Goal: Task Accomplishment & Management: Use online tool/utility

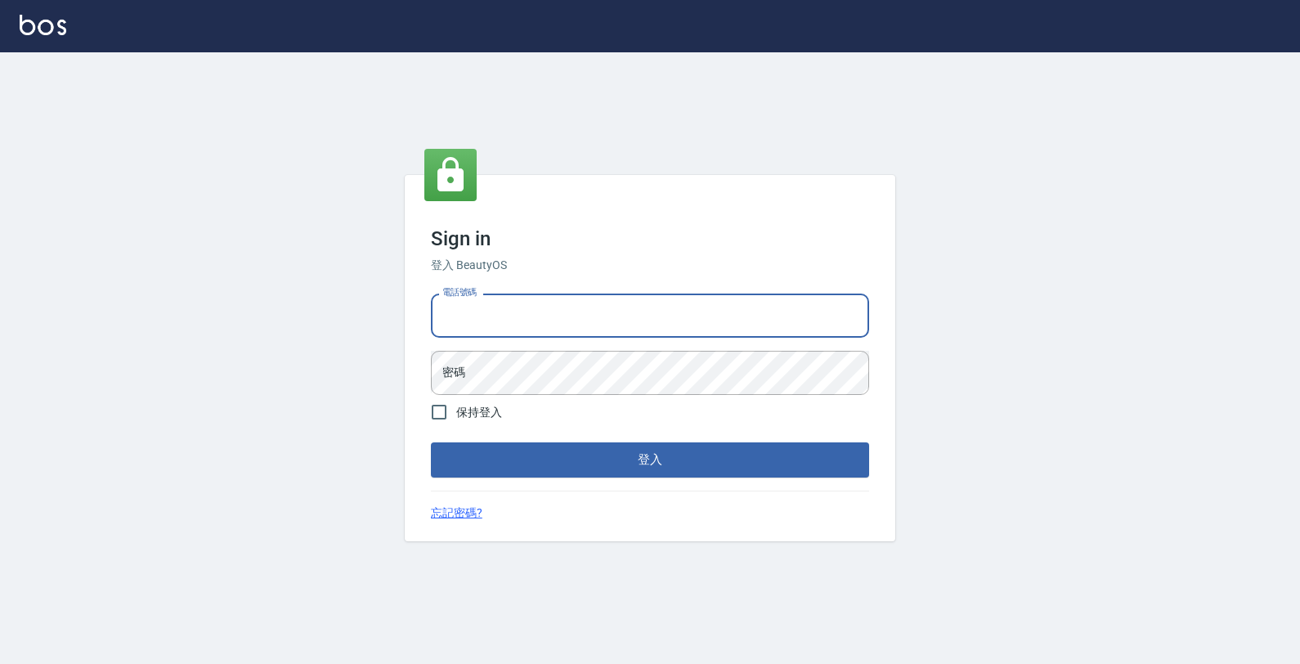
click at [650, 309] on input "電話號碼" at bounding box center [650, 315] width 438 height 44
type input "4265909"
click at [431, 442] on button "登入" at bounding box center [650, 459] width 438 height 34
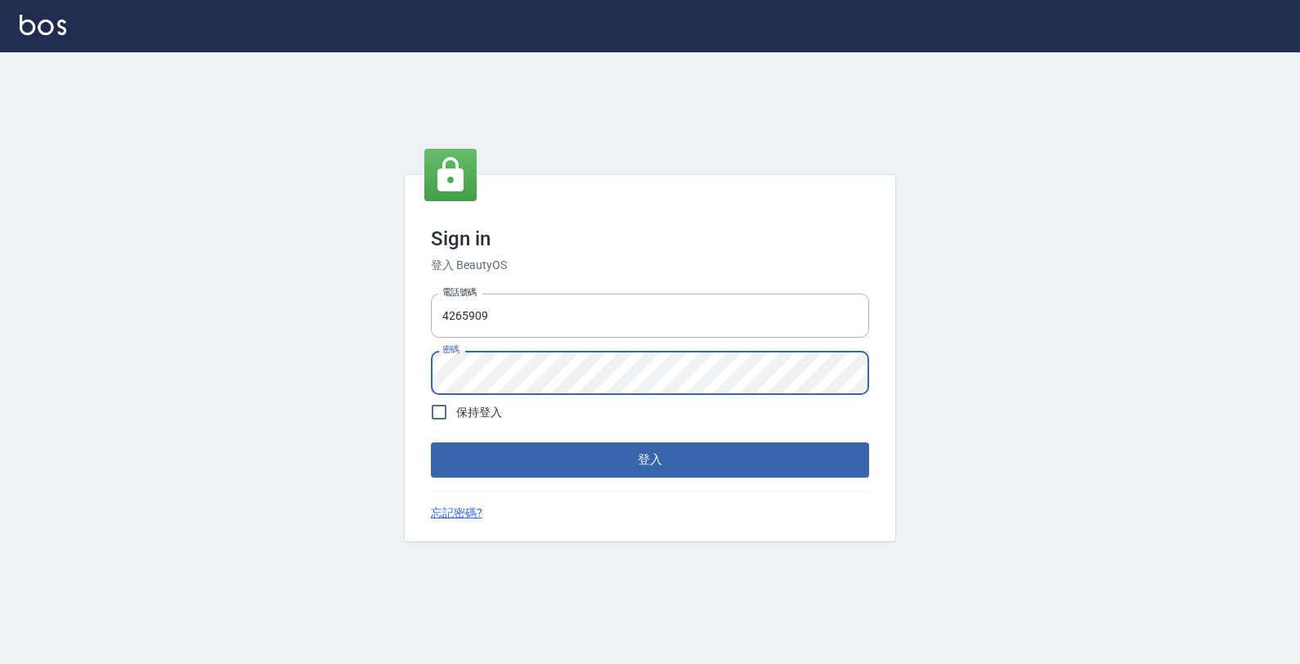
click at [431, 442] on button "登入" at bounding box center [650, 459] width 438 height 34
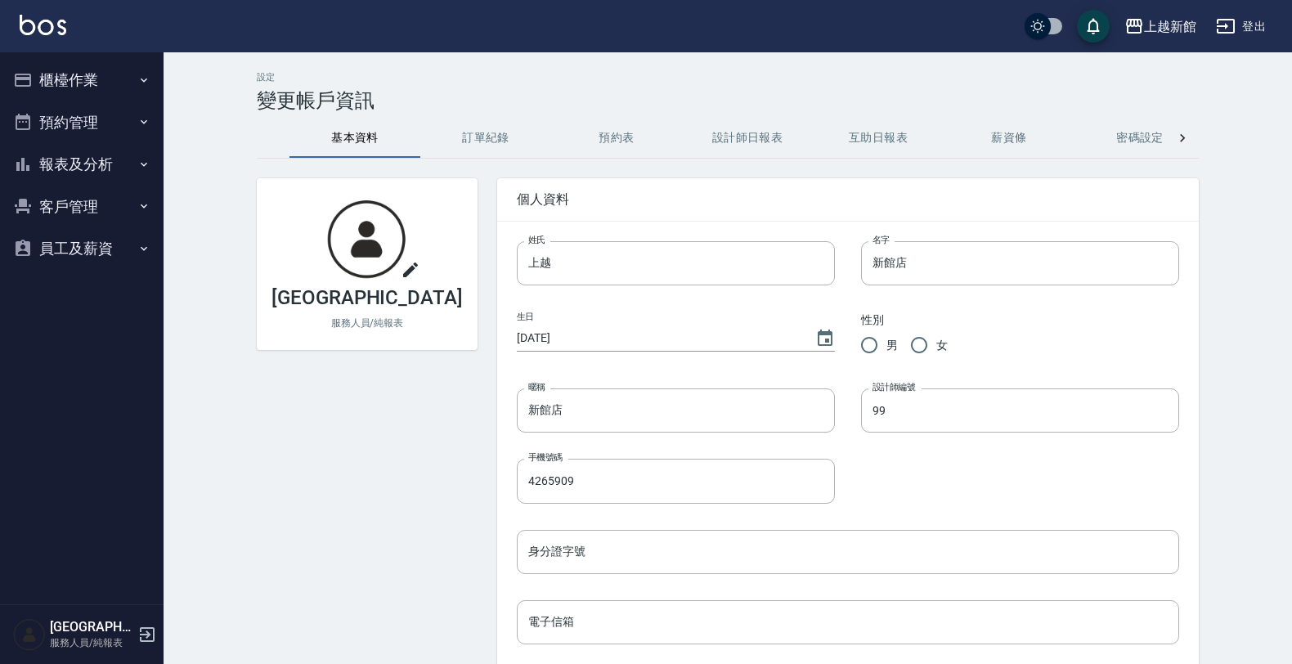
click at [96, 200] on button "客戶管理" at bounding box center [82, 207] width 150 height 43
click at [109, 254] on link "客戶列表" at bounding box center [82, 253] width 150 height 38
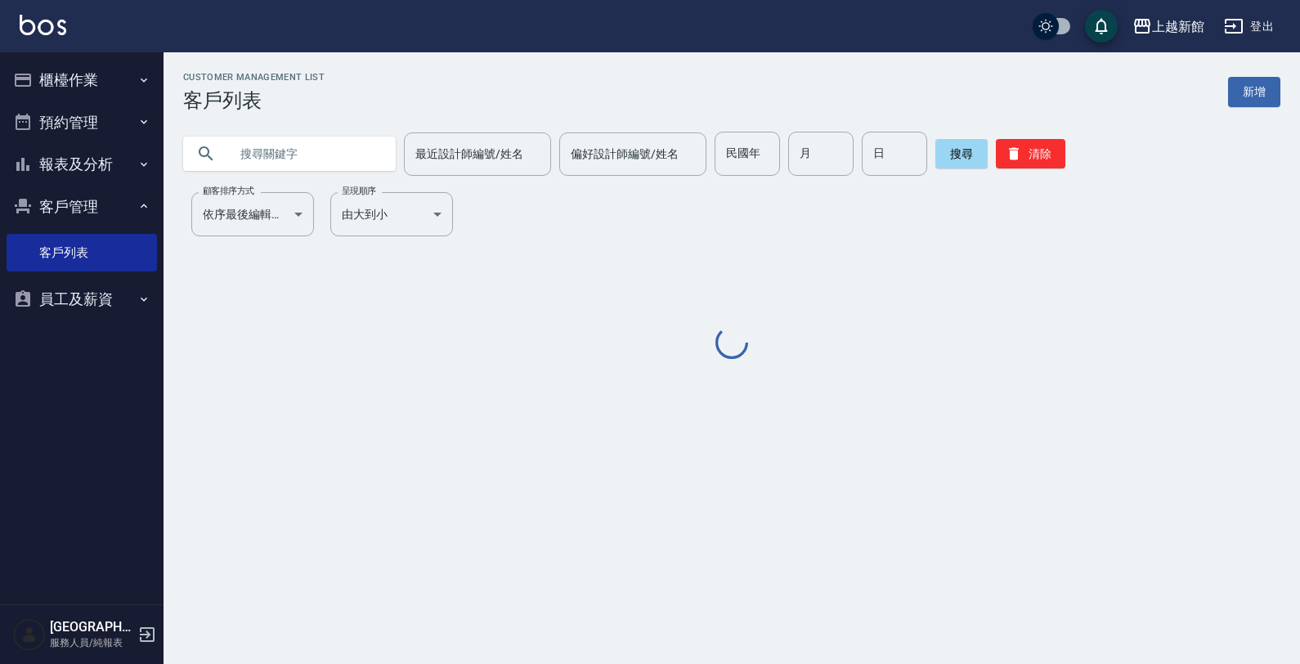
click at [291, 155] on input "text" at bounding box center [306, 154] width 154 height 44
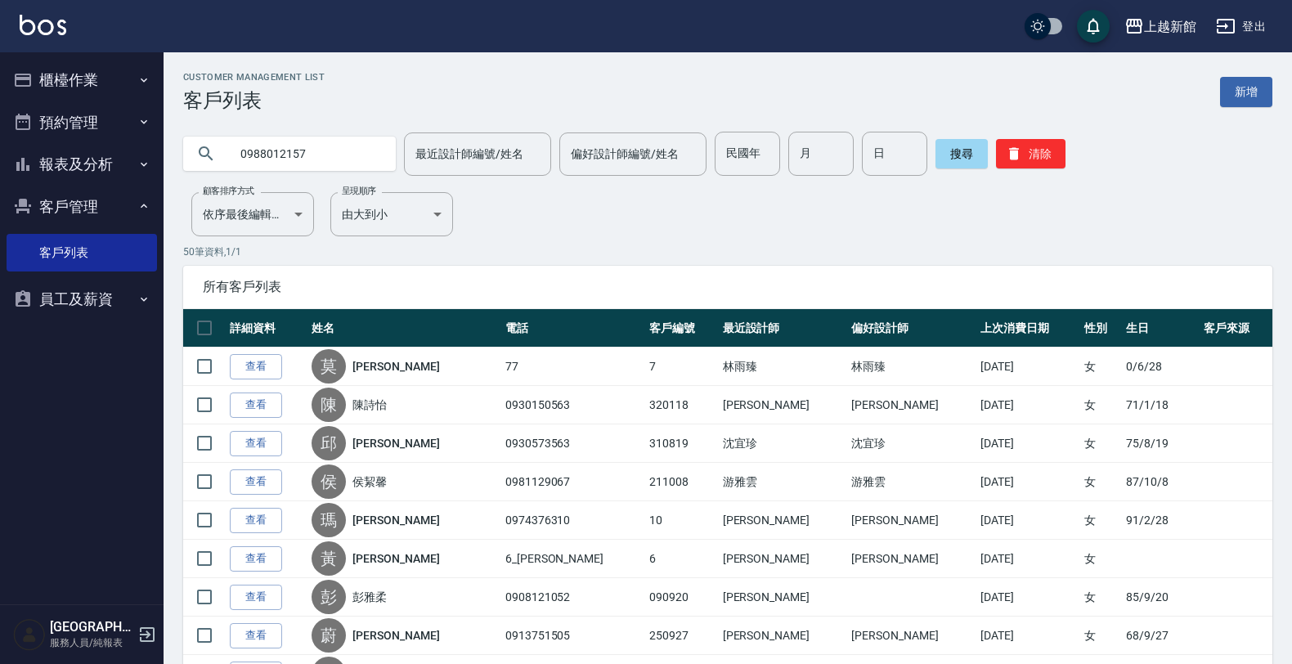
type input "0988012157"
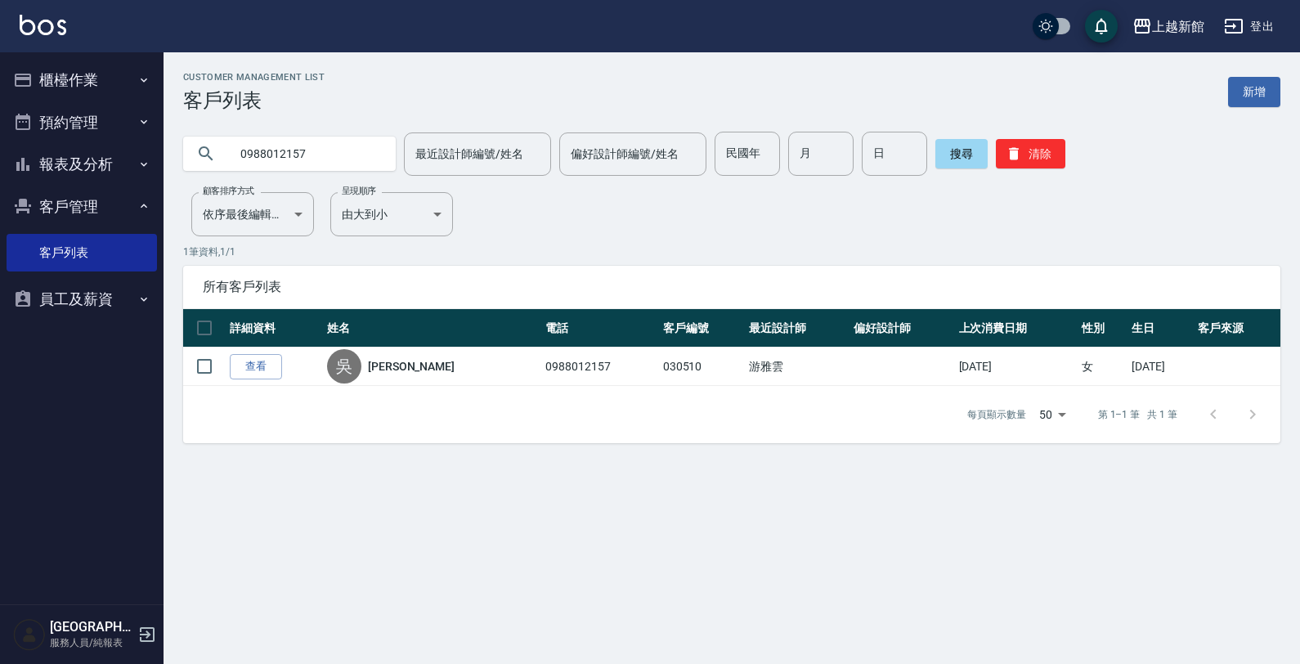
click at [60, 91] on button "櫃檯作業" at bounding box center [82, 80] width 150 height 43
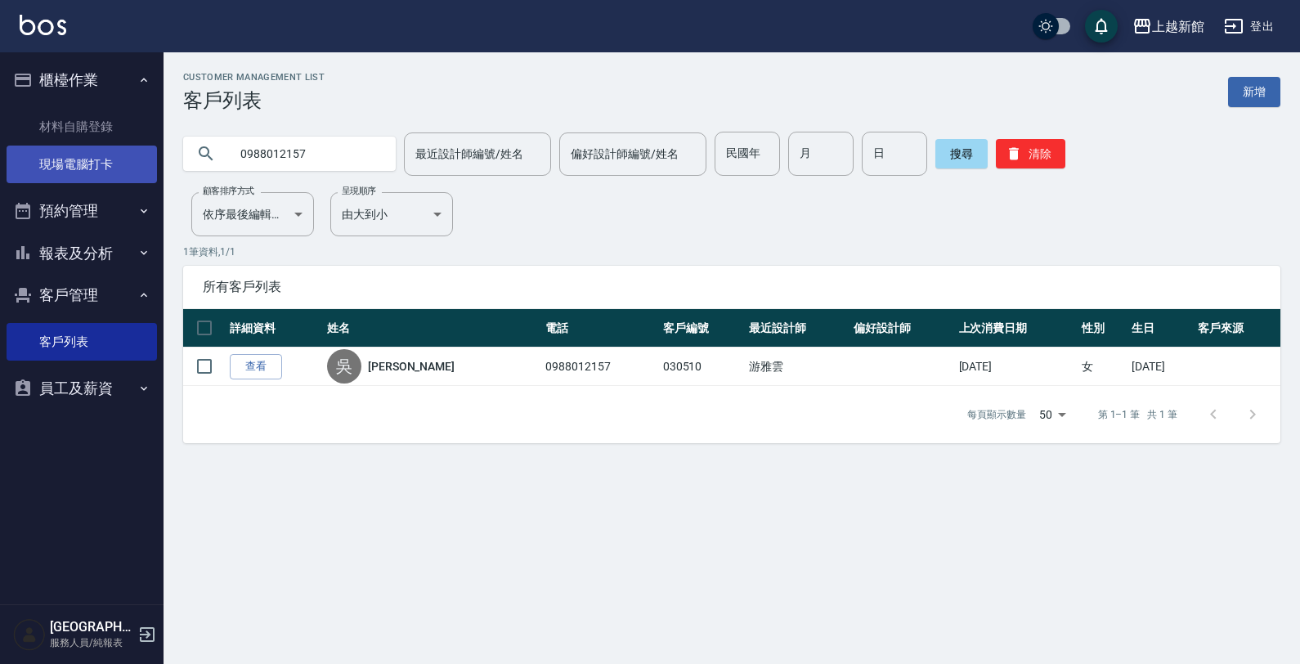
click at [124, 177] on link "現場電腦打卡" at bounding box center [82, 165] width 150 height 38
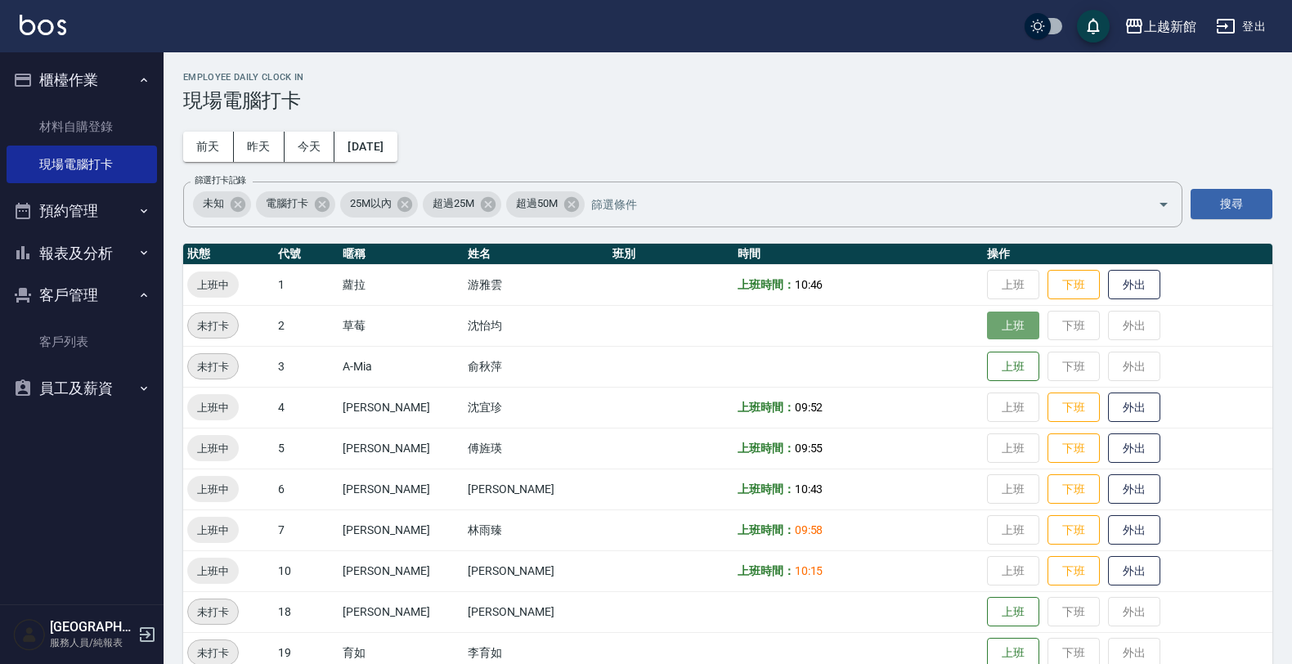
click at [992, 327] on button "上班" at bounding box center [1013, 325] width 52 height 29
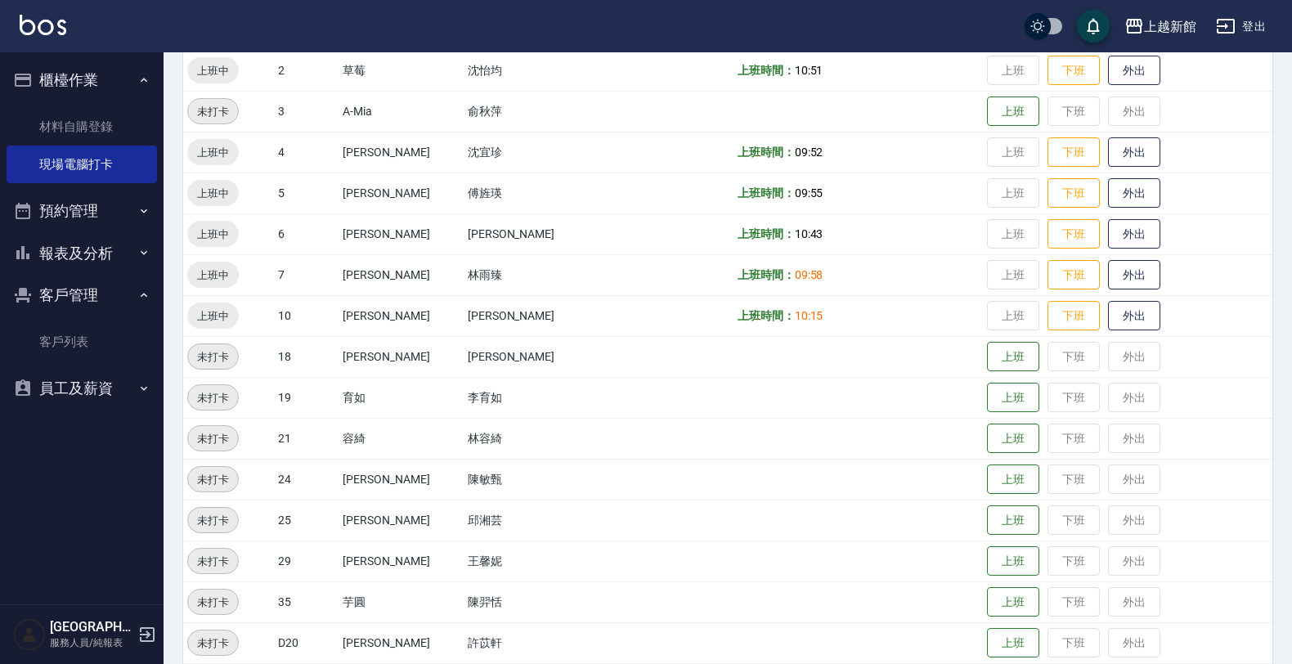
scroll to position [307, 0]
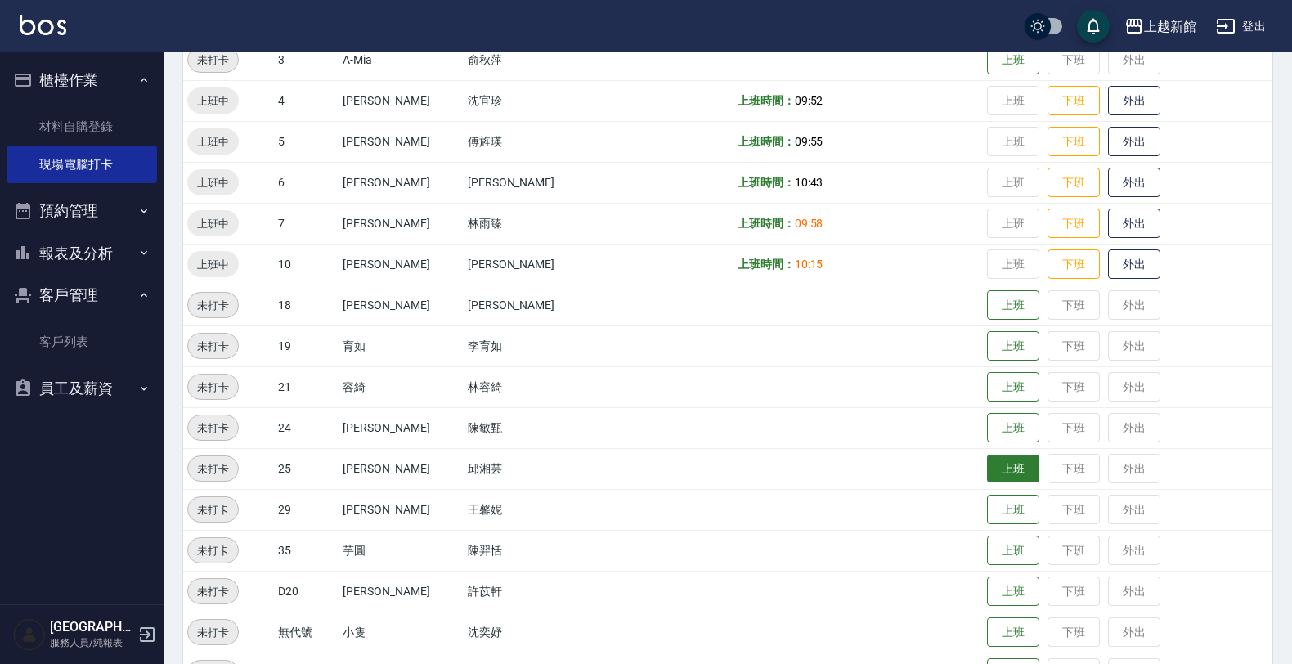
click at [1003, 472] on button "上班" at bounding box center [1013, 469] width 52 height 29
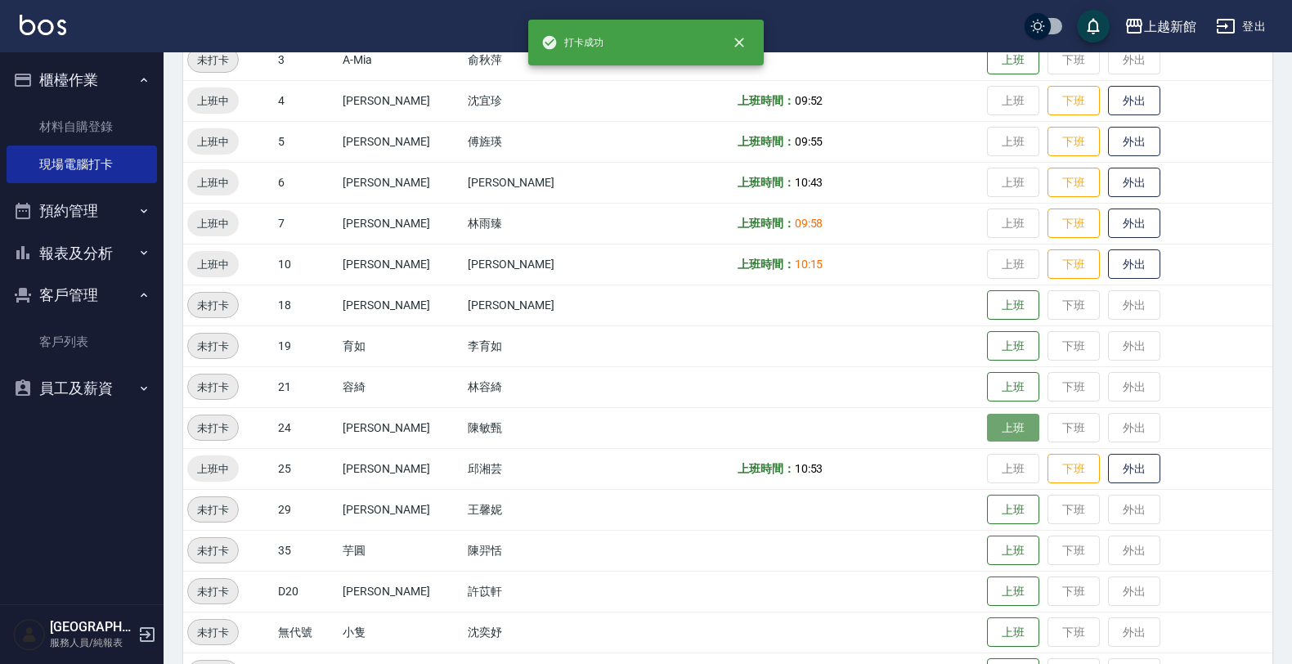
click at [997, 426] on button "上班" at bounding box center [1013, 428] width 52 height 29
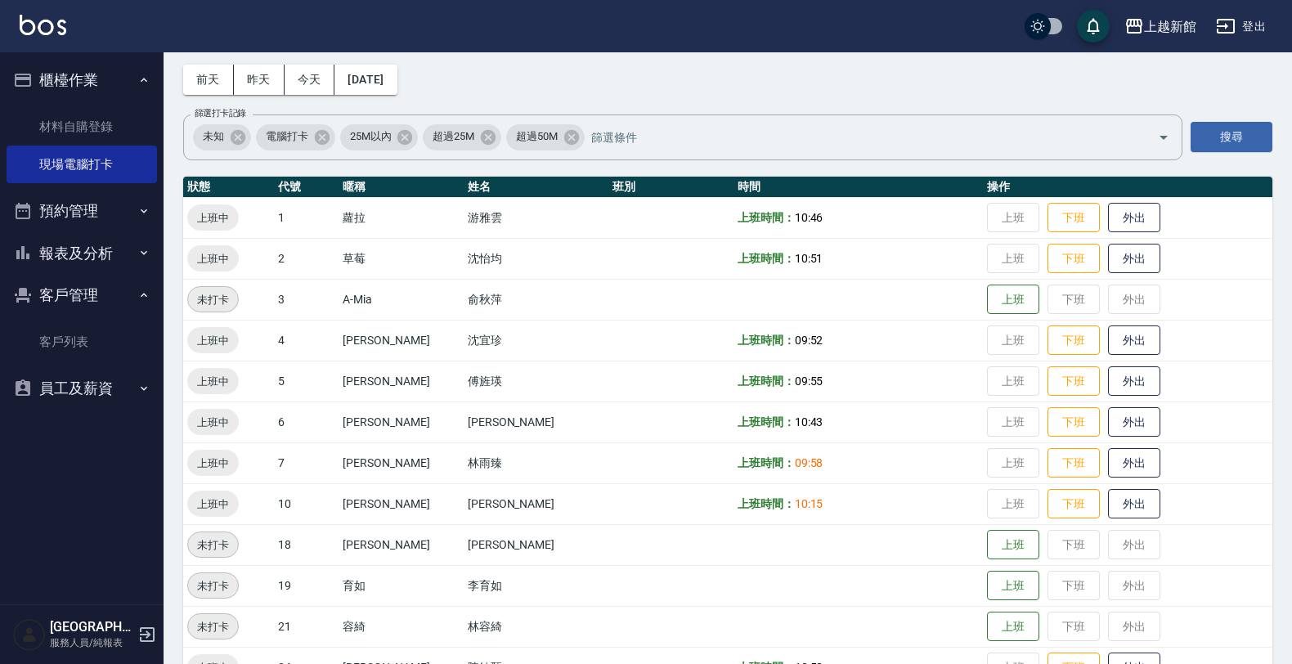
scroll to position [102, 0]
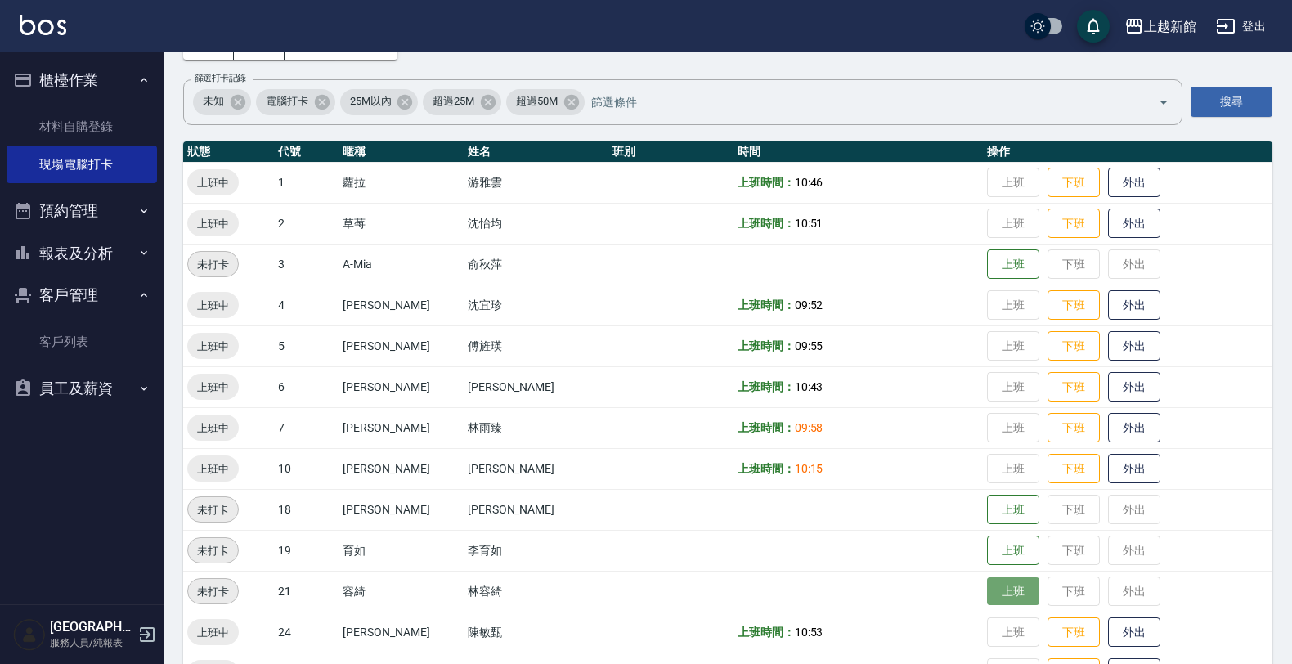
click at [987, 598] on button "上班" at bounding box center [1013, 591] width 52 height 29
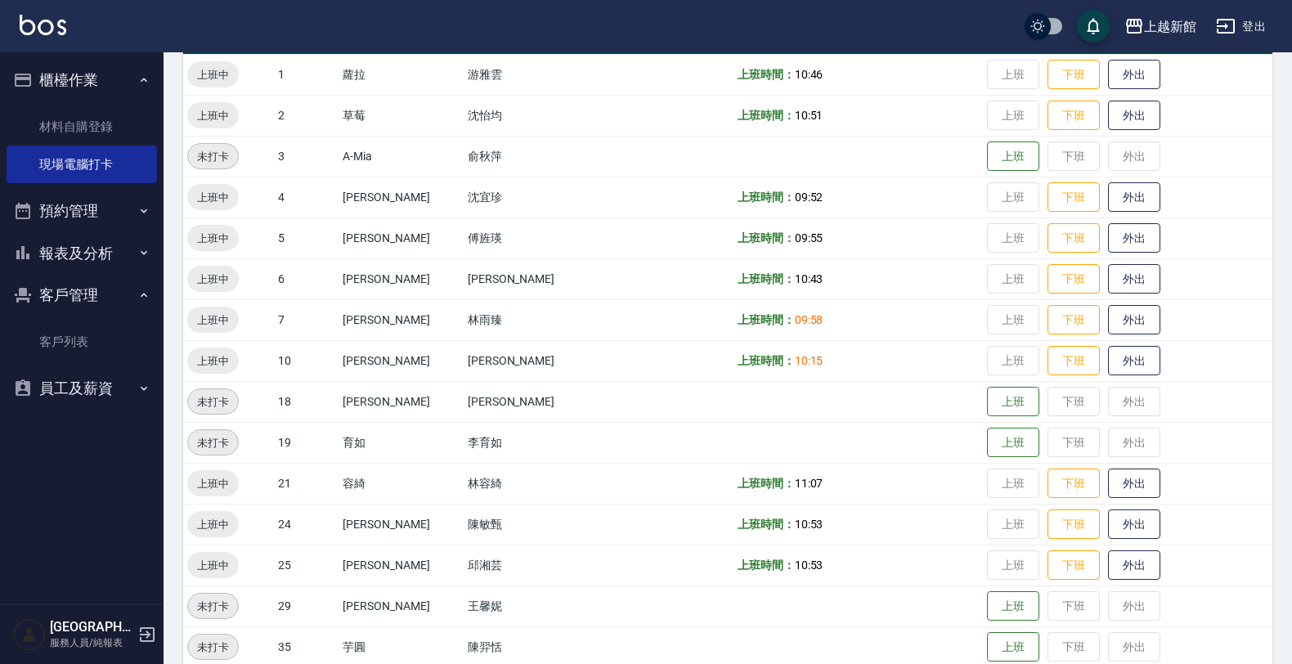
scroll to position [307, 0]
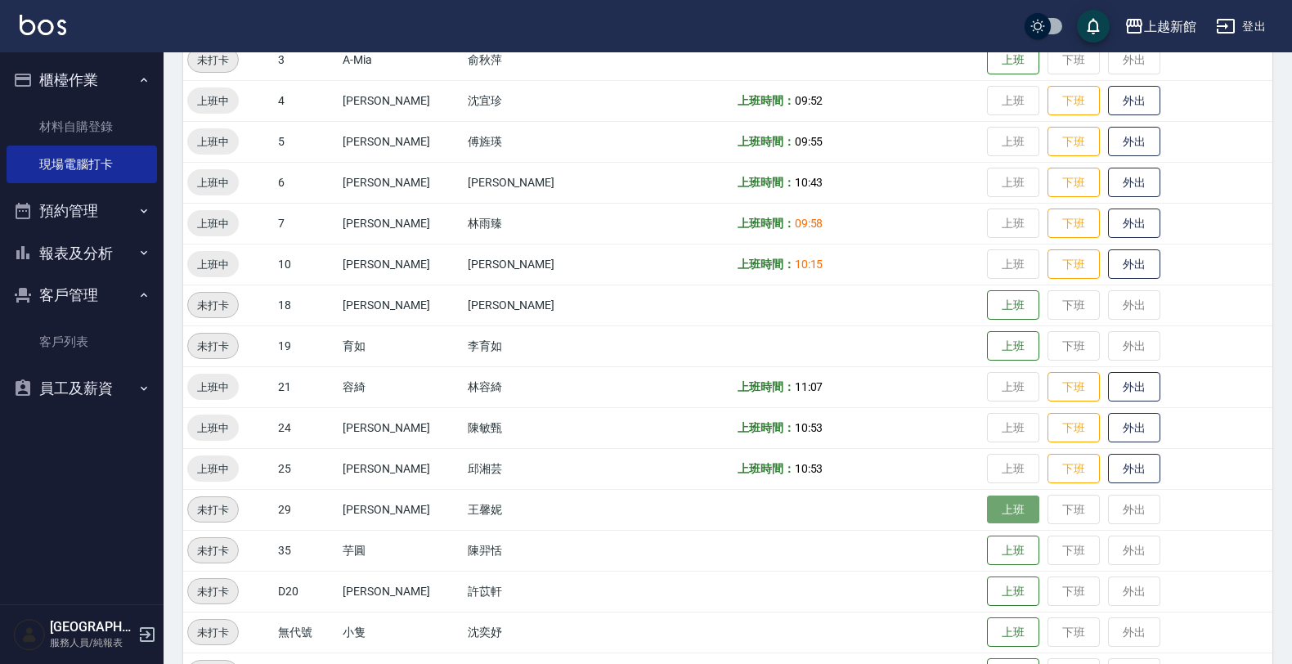
click at [987, 508] on button "上班" at bounding box center [1013, 509] width 52 height 29
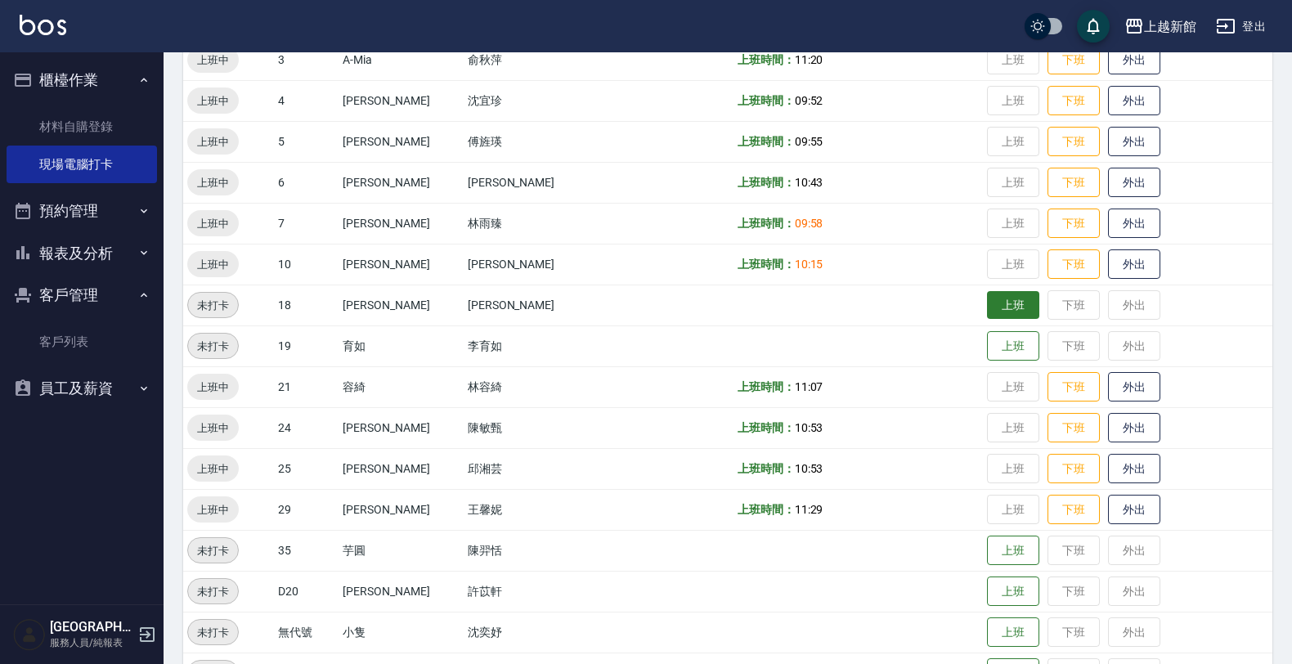
click at [987, 312] on button "上班" at bounding box center [1013, 305] width 52 height 29
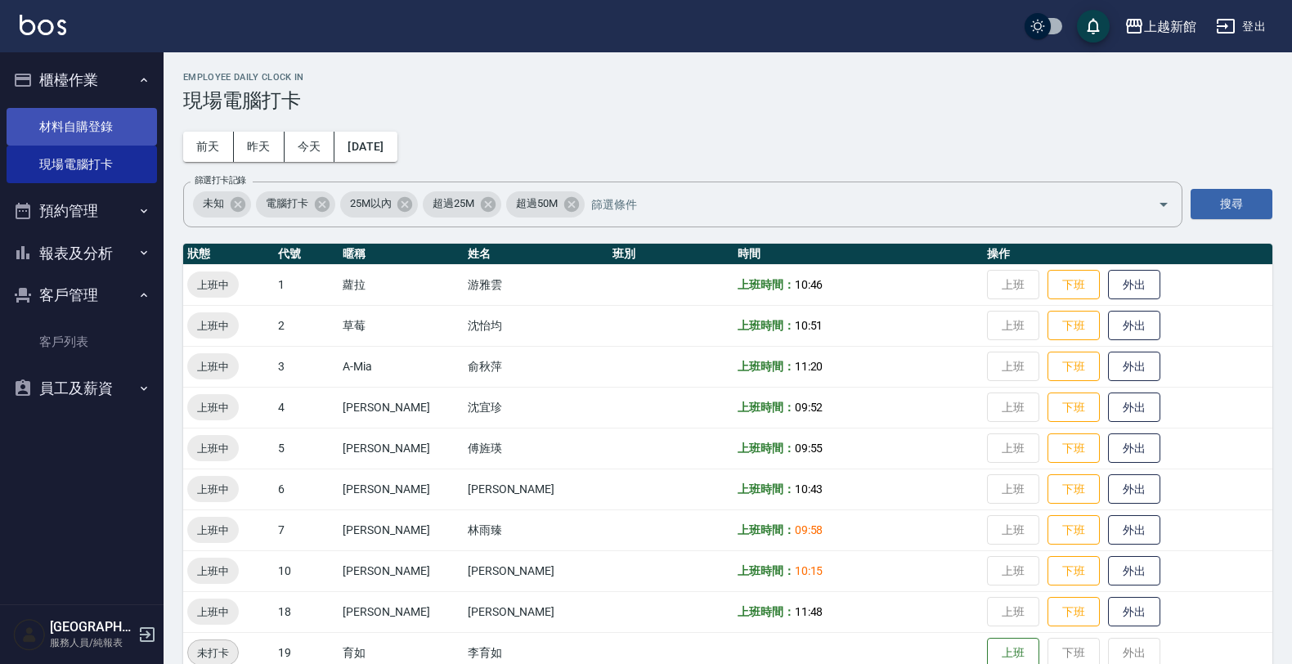
click at [72, 124] on link "材料自購登錄" at bounding box center [82, 127] width 150 height 38
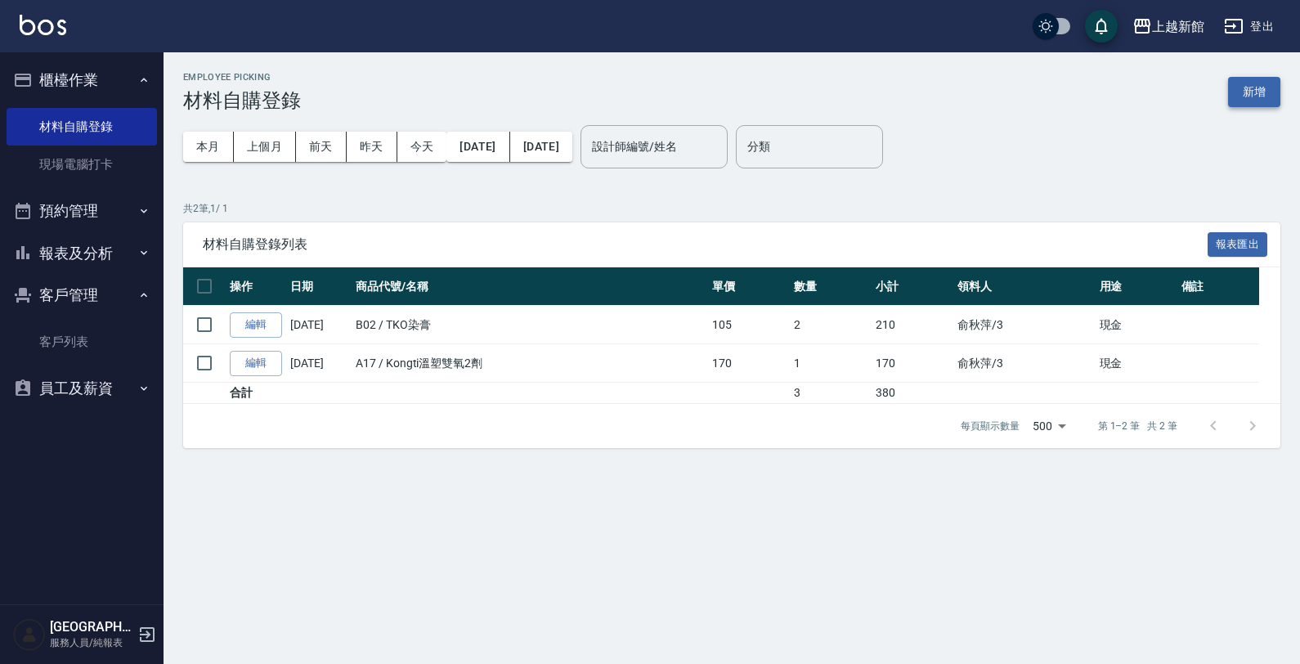
click at [1248, 92] on button "新增" at bounding box center [1254, 92] width 52 height 30
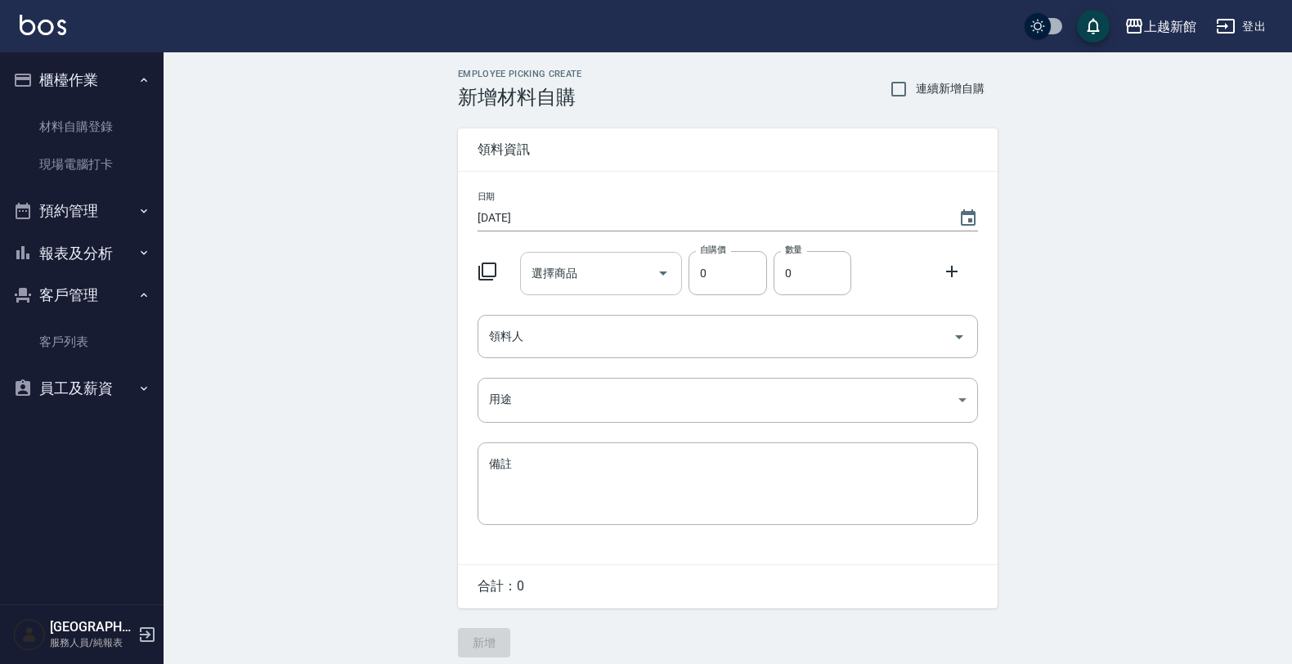
click at [664, 275] on icon "Open" at bounding box center [663, 273] width 20 height 20
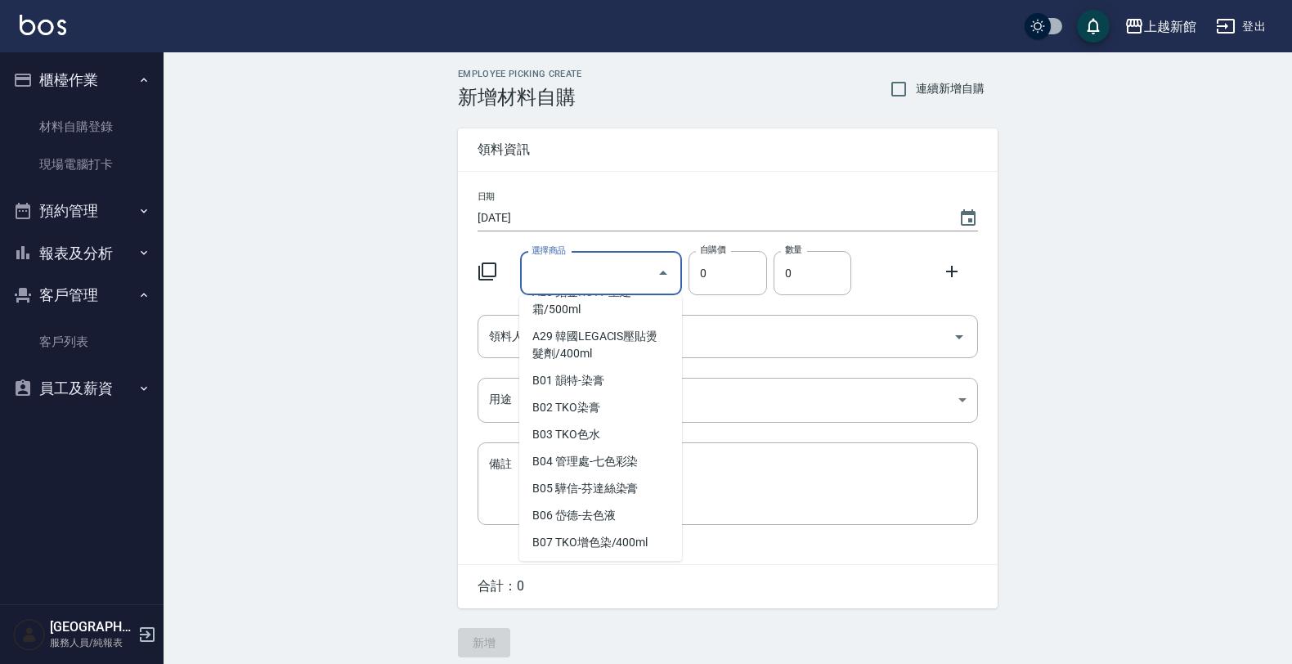
scroll to position [1226, 0]
click at [584, 439] on li "B03 TKO色水" at bounding box center [600, 435] width 163 height 27
type input "TKO色水"
type input "105"
type input "1"
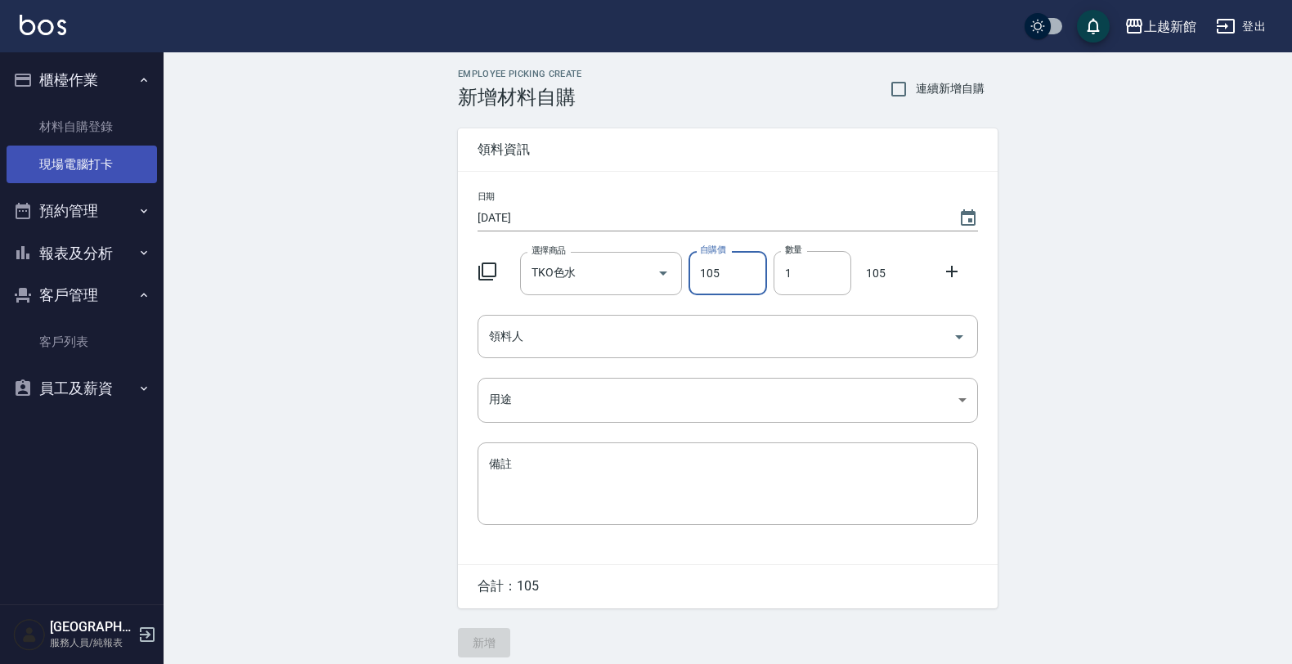
click at [34, 170] on link "現場電腦打卡" at bounding box center [82, 165] width 150 height 38
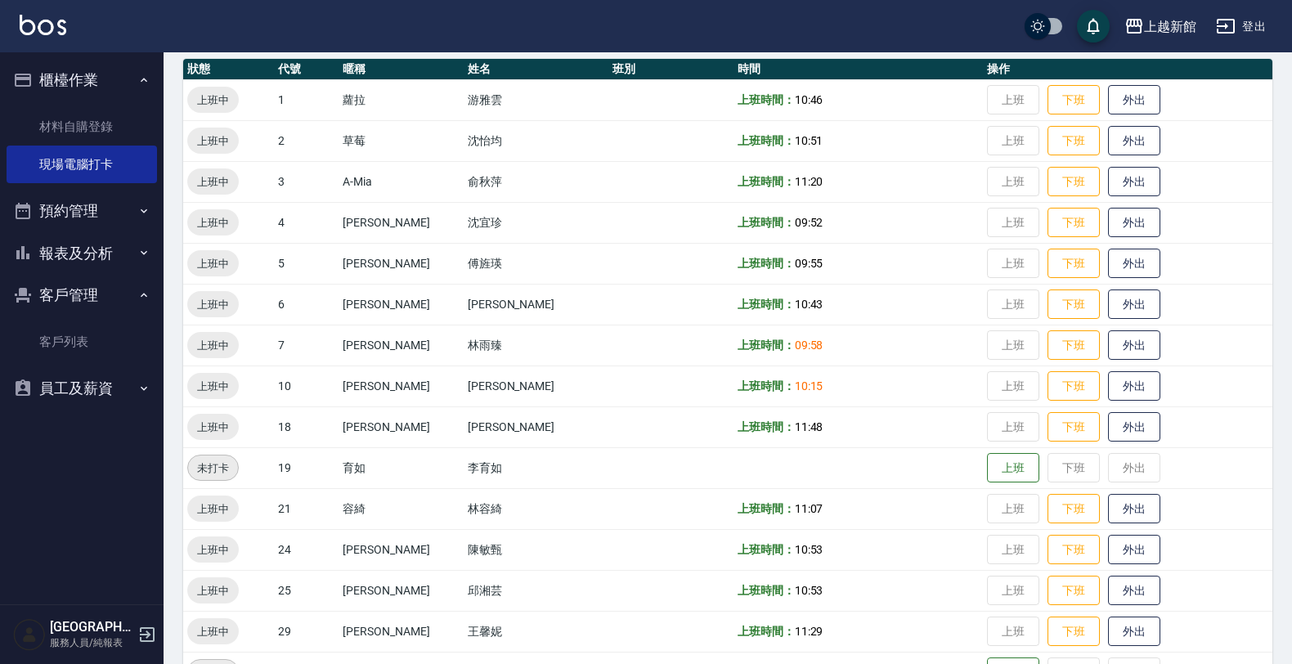
scroll to position [204, 0]
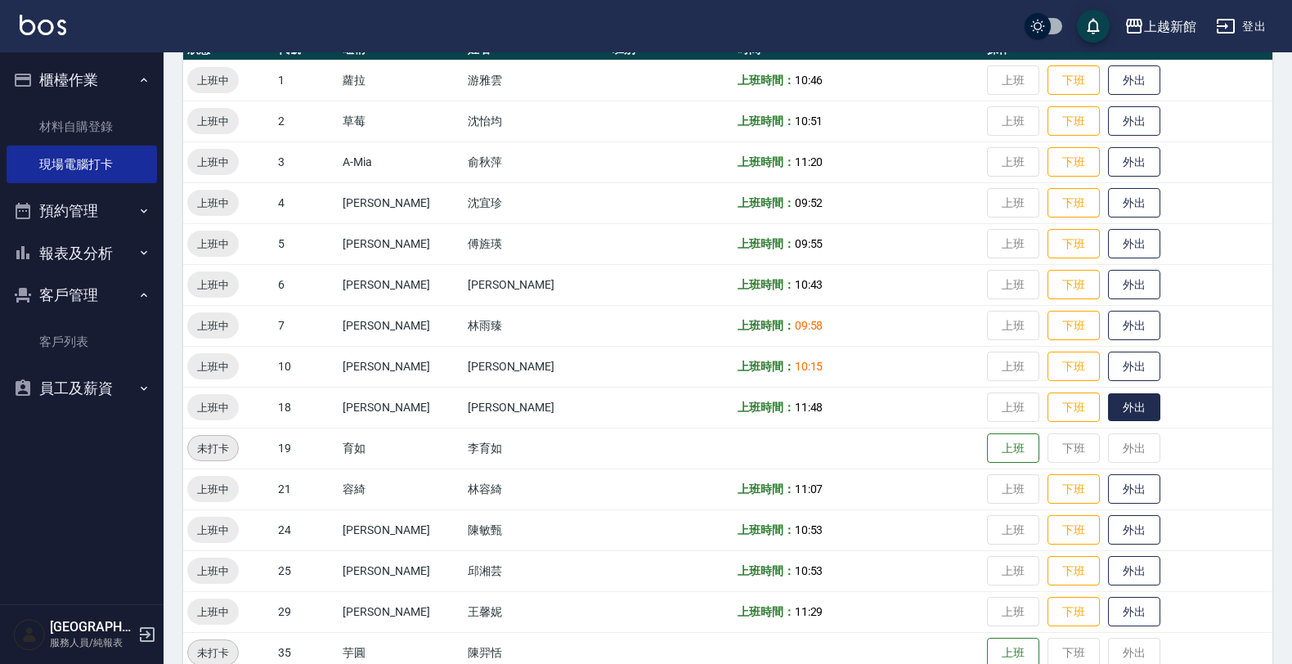
click at [1121, 413] on button "外出" at bounding box center [1134, 407] width 52 height 29
click at [1121, 405] on button "歸來" at bounding box center [1134, 407] width 52 height 29
